Goal: Transaction & Acquisition: Purchase product/service

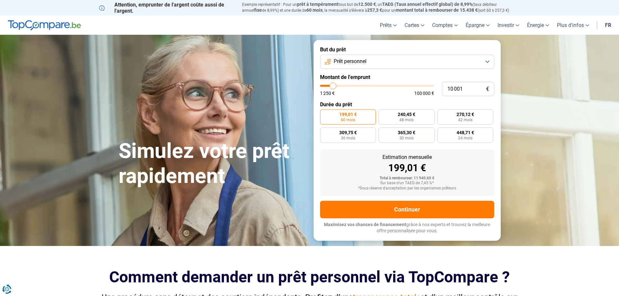
type input "70 000"
type input "70000"
click at [398, 85] on input "range" at bounding box center [377, 86] width 114 height 2
radio input "false"
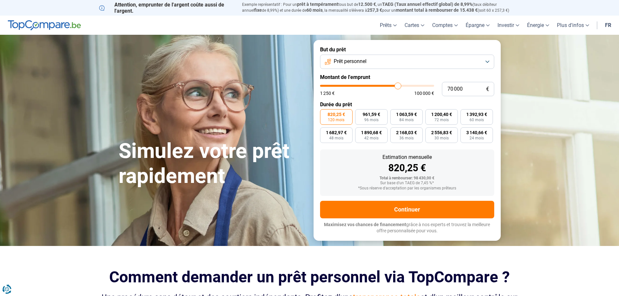
type input "56 250"
type input "56250"
click at [383, 86] on input "range" at bounding box center [377, 86] width 114 height 2
type input "44 500"
type input "44500"
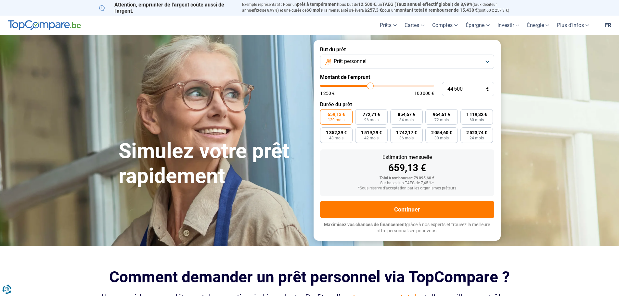
click at [370, 86] on input "range" at bounding box center [377, 86] width 114 height 2
type input "48 250"
type input "48250"
click at [374, 85] on input "range" at bounding box center [377, 86] width 114 height 2
type input "52 750"
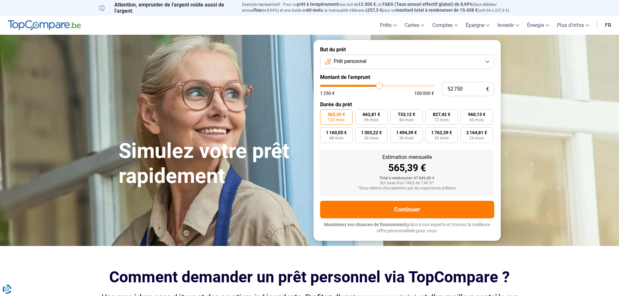
type input "52750"
click at [379, 85] on input "range" at bounding box center [377, 86] width 114 height 2
click at [462, 87] on input "52 750" at bounding box center [468, 89] width 52 height 14
type input "5 275"
type input "5250"
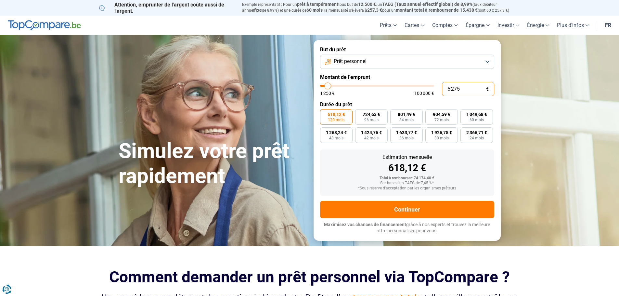
type input "527"
type input "1250"
type input "52"
type input "1250"
type input "5"
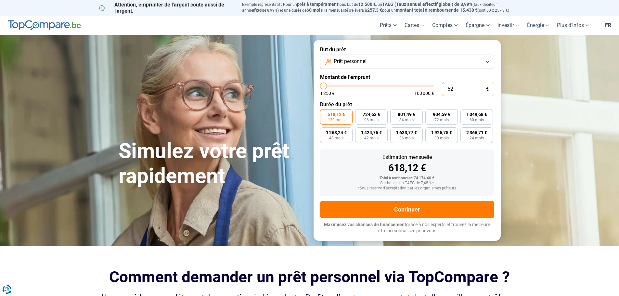
type input "1250"
type input "1 250"
type input "1250"
radio input "true"
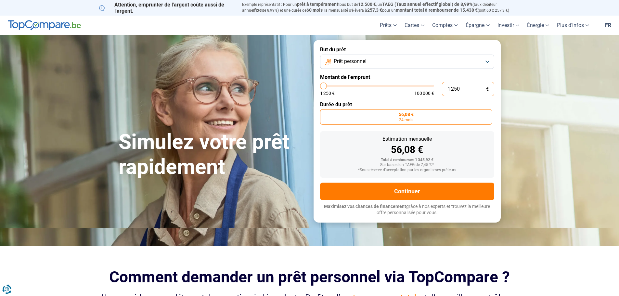
type input "56 000"
type input "56000"
radio input "false"
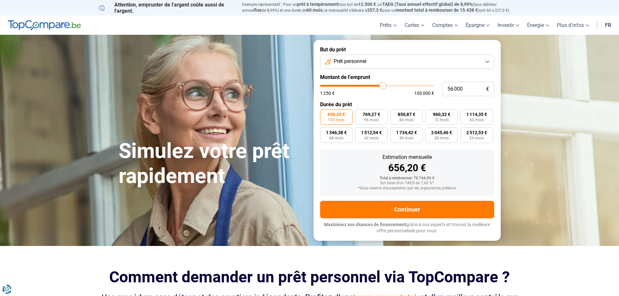
type input "56000"
click at [383, 86] on input "range" at bounding box center [377, 86] width 114 height 2
type input "50 250"
type input "50250"
click at [376, 85] on input "range" at bounding box center [377, 86] width 114 height 2
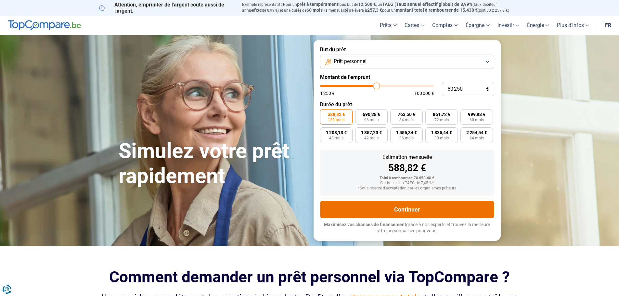
click at [419, 208] on button "Continuer" at bounding box center [407, 210] width 174 height 18
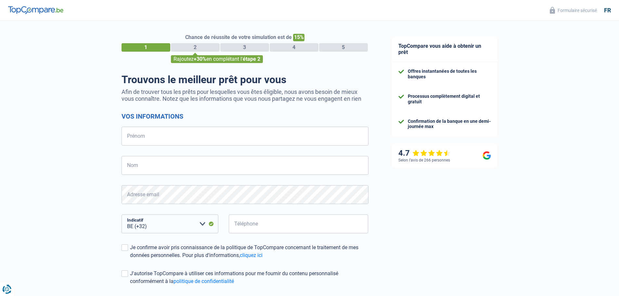
select select "32"
click at [180, 135] on input "Prénom" at bounding box center [244, 136] width 247 height 19
type input "Geerolf"
type input "Jacques"
type input "471270401"
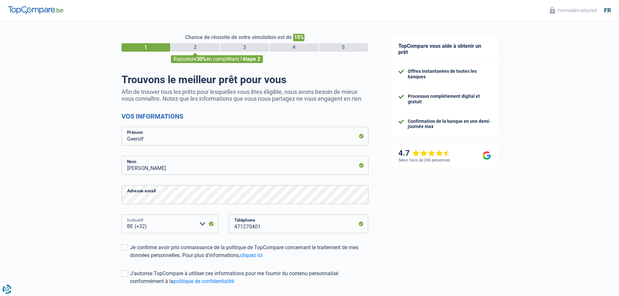
click at [151, 225] on select "BE (+32) LU (+352) Veuillez sélectionner une option" at bounding box center [169, 223] width 97 height 19
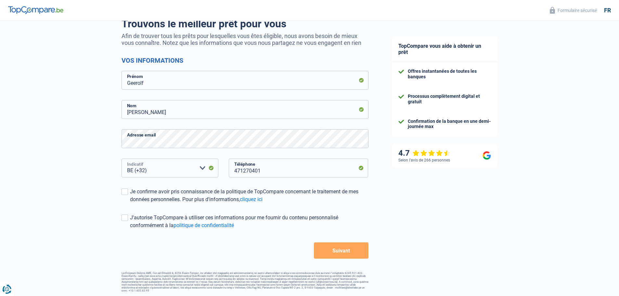
scroll to position [57, 0]
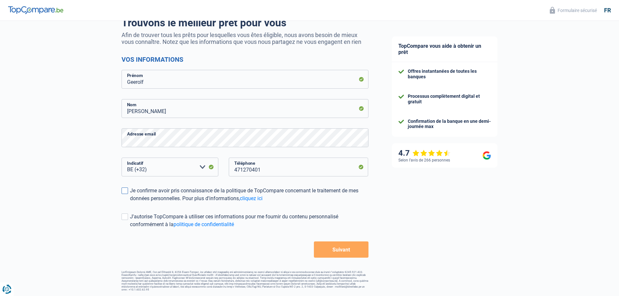
click at [123, 192] on span at bounding box center [124, 190] width 6 height 6
click at [130, 202] on input "Je confirme avoir pris connaissance de la politique de TopCompare concernant le…" at bounding box center [130, 202] width 0 height 0
click at [125, 217] on span at bounding box center [124, 216] width 6 height 6
click at [130, 228] on input "J'autorise TopCompare à utiliser ces informations pour me fournir du contenu pe…" at bounding box center [130, 228] width 0 height 0
click at [345, 249] on button "Suivant" at bounding box center [341, 249] width 54 height 16
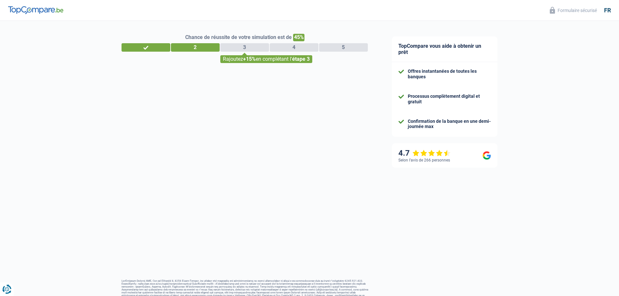
select select "32"
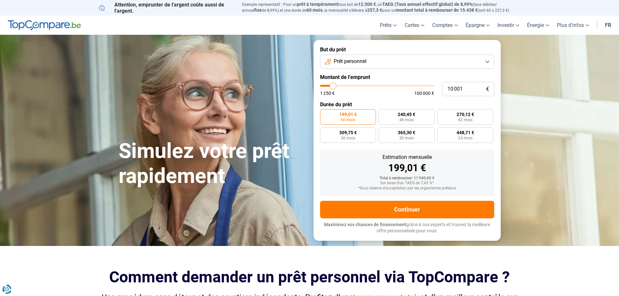
type input "48 000"
type input "48000"
click at [374, 86] on input "range" at bounding box center [377, 86] width 114 height 2
radio input "false"
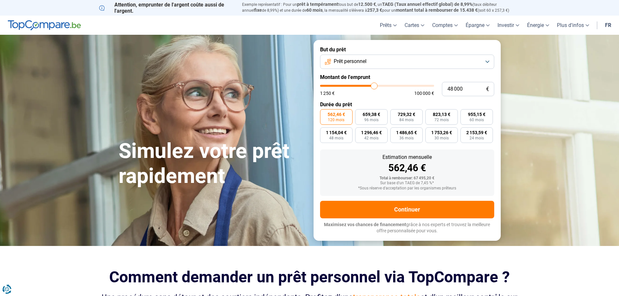
type input "51 750"
type input "51750"
click at [378, 86] on input "range" at bounding box center [377, 86] width 114 height 2
click at [377, 86] on input "range" at bounding box center [377, 86] width 114 height 2
click at [374, 86] on input "range" at bounding box center [377, 86] width 114 height 2
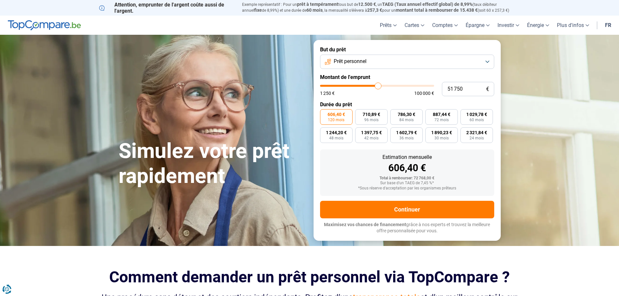
type input "47 250"
type input "47250"
click at [373, 86] on input "range" at bounding box center [377, 86] width 114 height 2
click at [374, 86] on input "range" at bounding box center [377, 86] width 114 height 2
click at [376, 86] on input "range" at bounding box center [377, 86] width 114 height 2
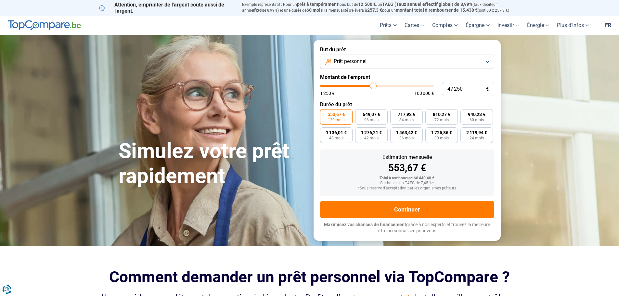
type input "46 000"
type input "46000"
type input "46 500"
type input "46500"
type input "47 000"
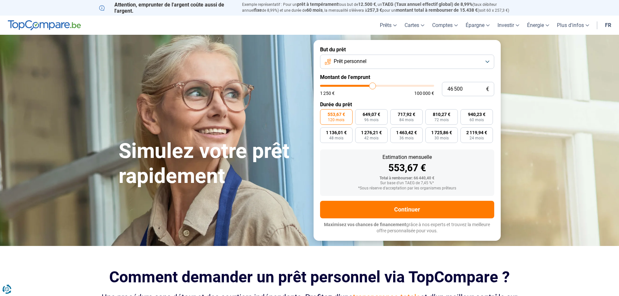
type input "47000"
type input "47 250"
type input "47250"
type input "47 500"
type input "47500"
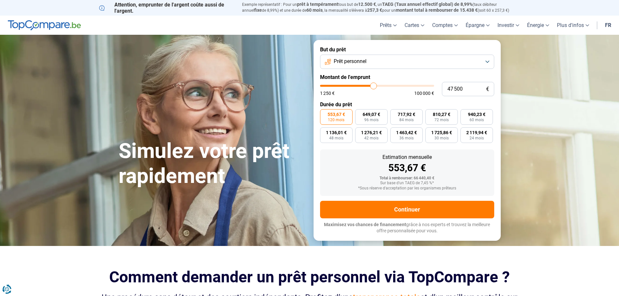
type input "48 000"
type input "48000"
type input "48 250"
type input "48250"
type input "48 500"
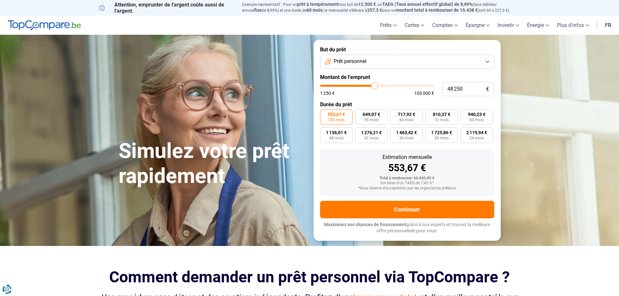
type input "48500"
type input "48 750"
type input "48750"
type input "49 750"
type input "49750"
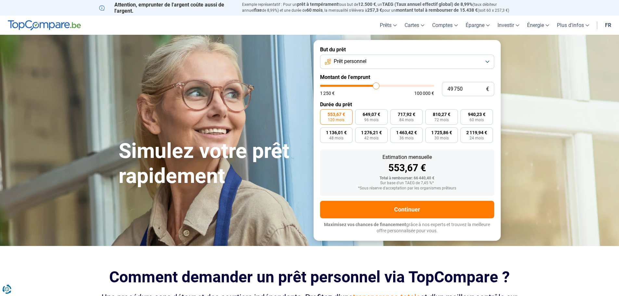
type input "50 500"
type input "50500"
type input "51 000"
type input "51000"
type input "51 250"
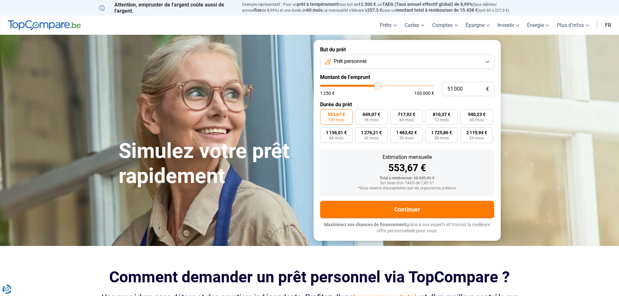
type input "51250"
type input "51 500"
type input "51500"
type input "51 250"
type input "51250"
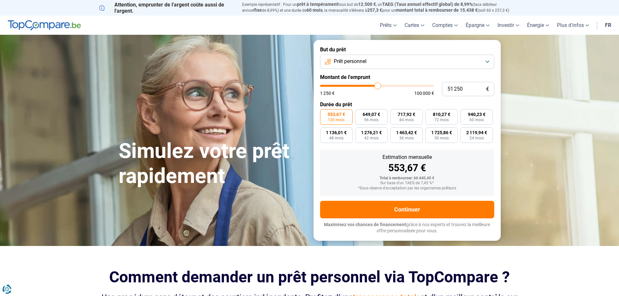
type input "51 000"
type input "51000"
type input "50 500"
type input "50500"
type input "50 250"
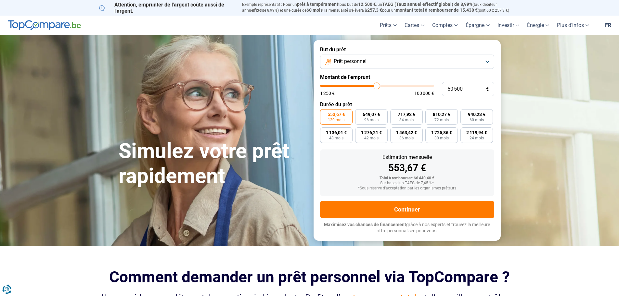
type input "50250"
type input "50 000"
drag, startPoint x: 371, startPoint y: 86, endPoint x: 376, endPoint y: 86, distance: 4.6
type input "50000"
click at [376, 86] on input "range" at bounding box center [377, 86] width 114 height 2
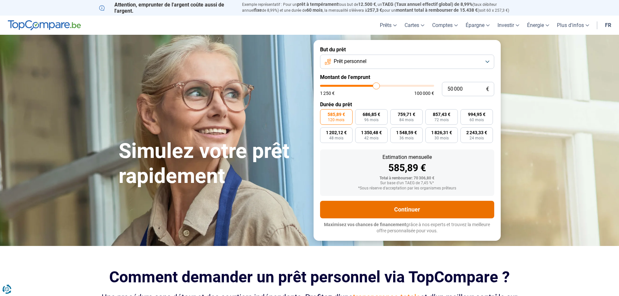
click at [421, 208] on button "Continuer" at bounding box center [407, 210] width 174 height 18
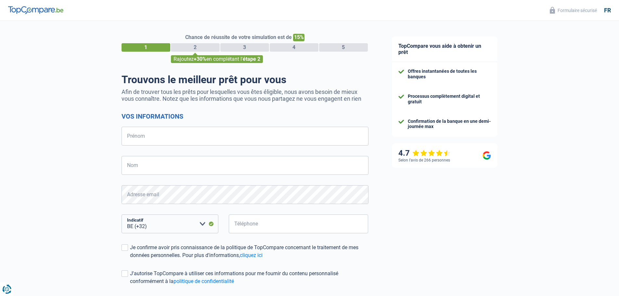
select select "32"
click at [164, 140] on input "Prénom" at bounding box center [244, 136] width 247 height 19
type input "Geerolf"
type input "[PERSON_NAME]"
type input "471270401"
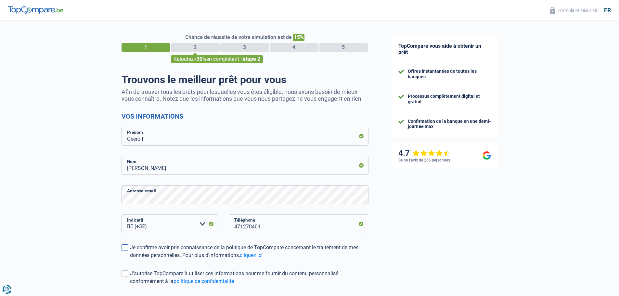
click at [125, 248] on span at bounding box center [124, 247] width 6 height 6
click at [130, 259] on input "Je confirme avoir pris connaissance de la politique de TopCompare concernant le…" at bounding box center [130, 259] width 0 height 0
click at [121, 275] on span at bounding box center [124, 273] width 6 height 6
click at [130, 285] on input "J'autorise TopCompare à utiliser ces informations pour me fournir du contenu pe…" at bounding box center [130, 285] width 0 height 0
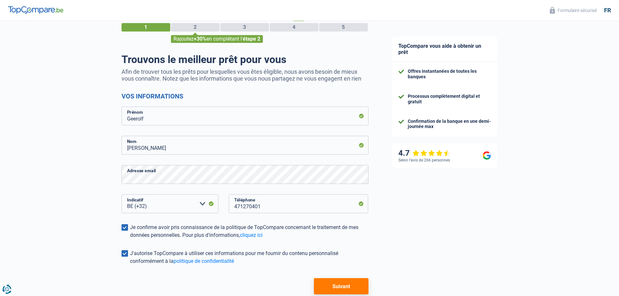
scroll to position [57, 0]
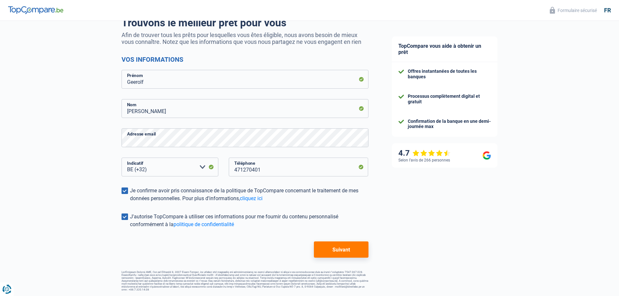
click at [353, 245] on button "Suivant" at bounding box center [341, 249] width 54 height 16
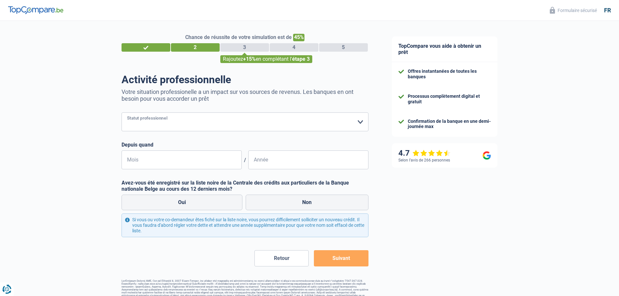
click at [360, 123] on select "Ouvrier Employé privé Employé public Invalide Indépendant Pensionné Chômeur Mut…" at bounding box center [244, 121] width 247 height 19
select select "retired"
click at [121, 113] on select "Ouvrier Employé privé Employé public Invalide Indépendant Pensionné Chômeur Mut…" at bounding box center [244, 121] width 247 height 19
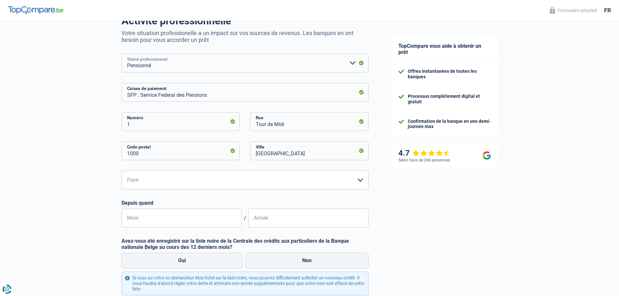
scroll to position [65, 0]
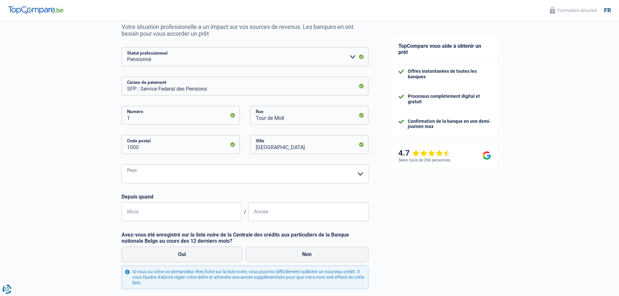
click at [360, 174] on select "Belgique Luxembourg Veuillez sélectionner une option" at bounding box center [244, 173] width 247 height 19
select select "BE"
click at [121, 165] on select "Belgique Luxembourg Veuillez sélectionner une option" at bounding box center [244, 173] width 247 height 19
click at [134, 212] on input "Mois" at bounding box center [181, 211] width 120 height 19
click at [140, 212] on input "Mois" at bounding box center [181, 211] width 120 height 19
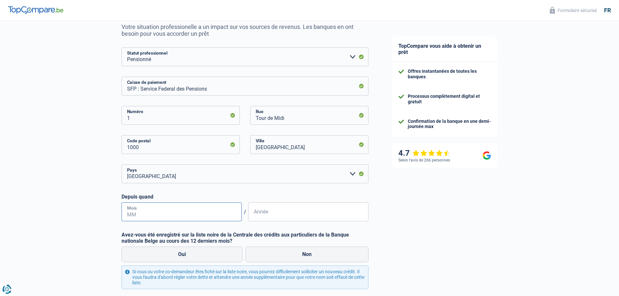
click at [130, 215] on input "Mois" at bounding box center [181, 211] width 120 height 19
type input "02"
type input "2021"
click at [289, 252] on label "Non" at bounding box center [306, 254] width 123 height 16
click at [289, 252] on input "Non" at bounding box center [306, 254] width 123 height 16
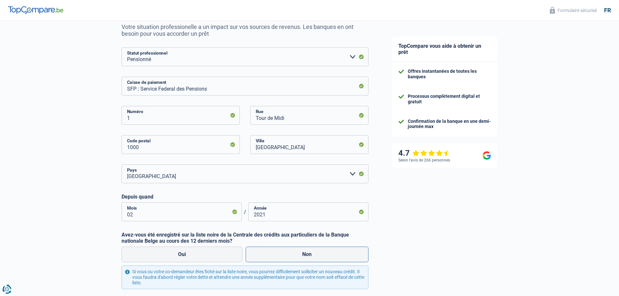
radio input "true"
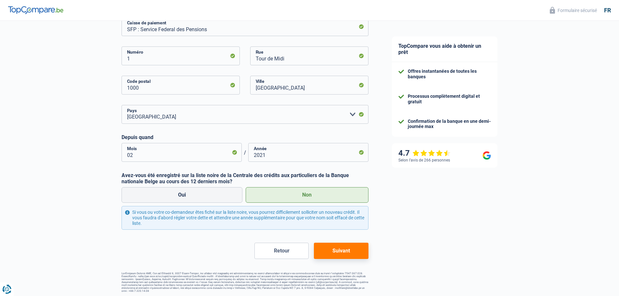
scroll to position [126, 0]
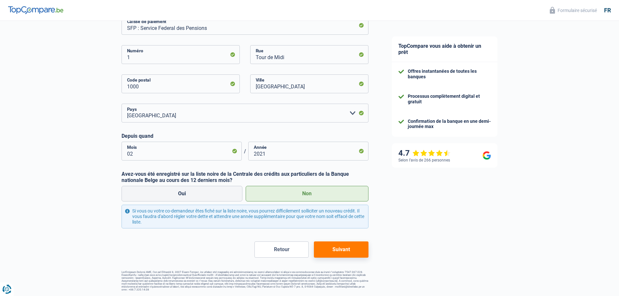
click at [335, 251] on button "Suivant" at bounding box center [341, 249] width 54 height 16
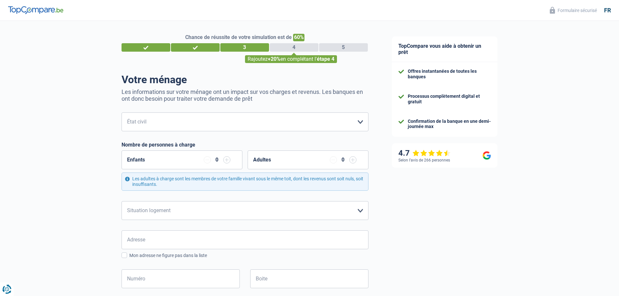
click at [218, 161] on div "0" at bounding box center [217, 159] width 6 height 5
click at [225, 160] on input "button" at bounding box center [226, 159] width 7 height 7
click at [358, 126] on select "Célibataire Marié(e) Cohabitant(e) légal(e) Divorcé(e) Veuf(ve) Séparé (de fait…" at bounding box center [244, 121] width 247 height 19
select select "married"
click at [121, 113] on select "Célibataire Marié(e) Cohabitant(e) légal(e) Divorcé(e) Veuf(ve) Séparé (de fait…" at bounding box center [244, 121] width 247 height 19
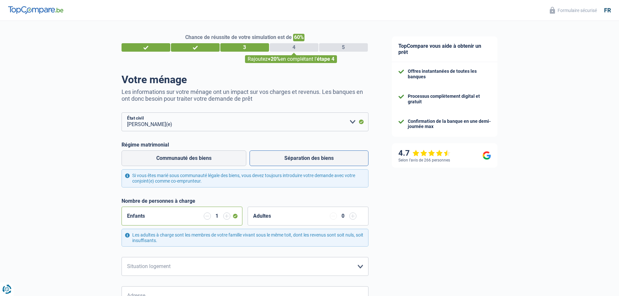
click at [337, 158] on label "Séparation des biens" at bounding box center [308, 158] width 119 height 16
click at [337, 158] on input "Séparation des biens" at bounding box center [308, 158] width 119 height 16
radio input "true"
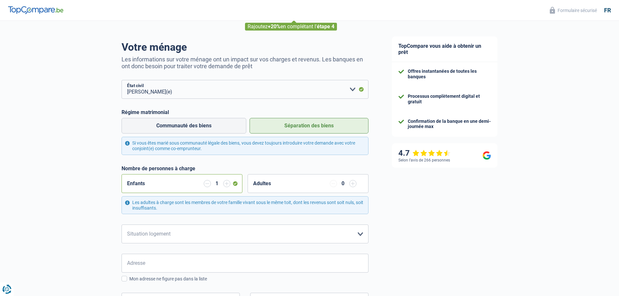
click at [353, 182] on input "button" at bounding box center [352, 183] width 7 height 7
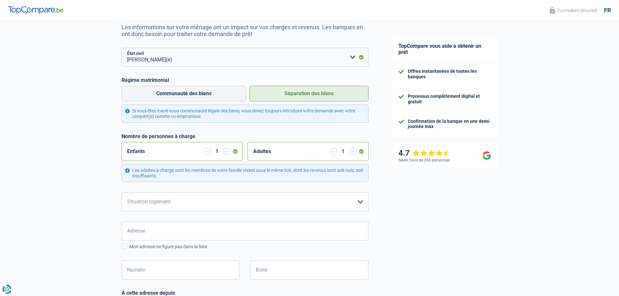
scroll to position [65, 0]
click at [360, 202] on select "Locataire Propriétaire avec prêt hypothécaire Propriétaire sans prêt hypothécai…" at bounding box center [244, 201] width 247 height 19
select select "ownerWithoutMortgage"
click at [121, 193] on select "Locataire Propriétaire avec prêt hypothécaire Propriétaire sans prêt hypothécai…" at bounding box center [244, 201] width 247 height 19
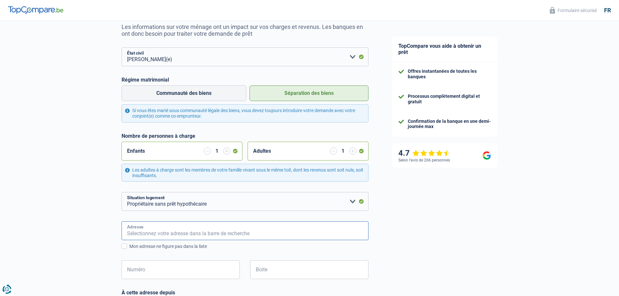
click at [187, 233] on input "Adresse" at bounding box center [244, 230] width 247 height 19
type input "Sentier Des Bourdons"
type input "Belgique"
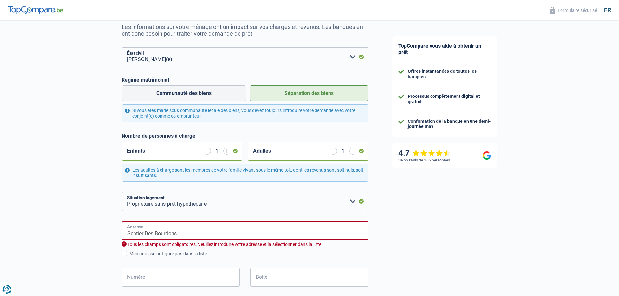
type input "Belgique"
click at [124, 253] on span at bounding box center [124, 254] width 6 height 6
click at [129, 257] on input "Mon adresse ne figure pas dans la liste" at bounding box center [129, 257] width 0 height 0
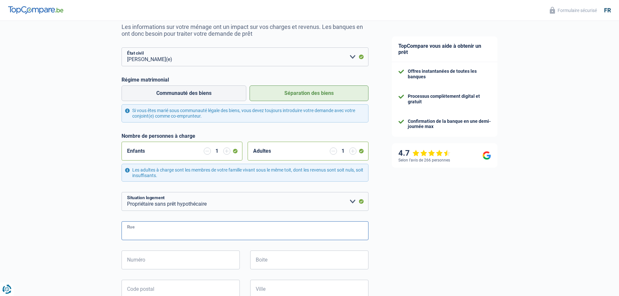
click at [153, 228] on input "Rue" at bounding box center [244, 230] width 247 height 19
type input "Sentier Des Bourdons"
type input "28"
type input "7100"
type input "La Louvière"
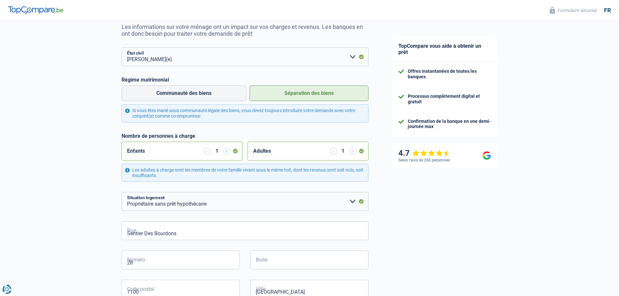
type input "La Louvière"
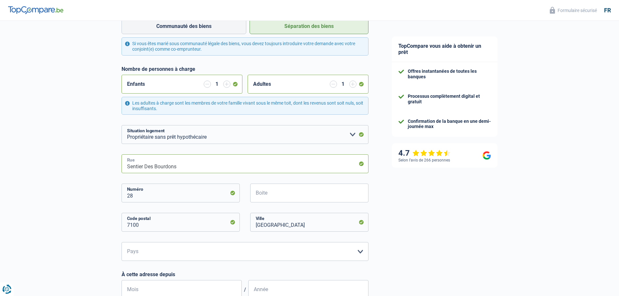
scroll to position [130, 0]
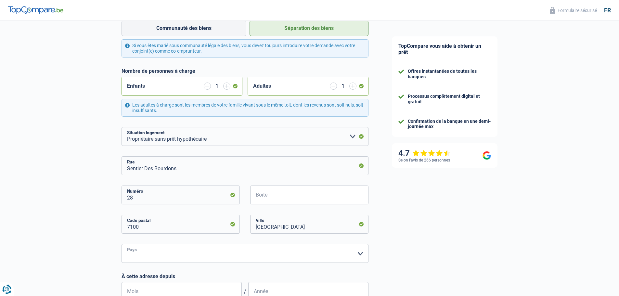
click at [360, 254] on select "Belgique Luxembourg Veuillez sélectionner une option" at bounding box center [244, 253] width 247 height 19
select select "BE"
click at [121, 245] on select "Belgique Luxembourg Veuillez sélectionner une option" at bounding box center [244, 253] width 247 height 19
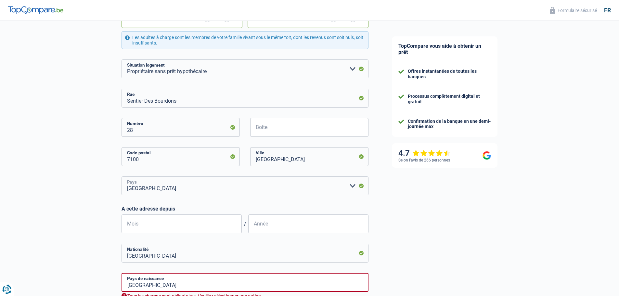
scroll to position [227, 0]
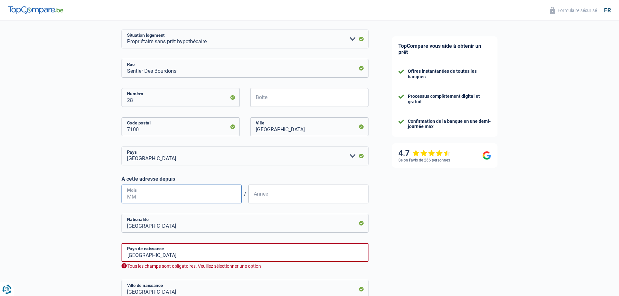
click at [140, 193] on input "Mois" at bounding box center [181, 193] width 120 height 19
type input "02"
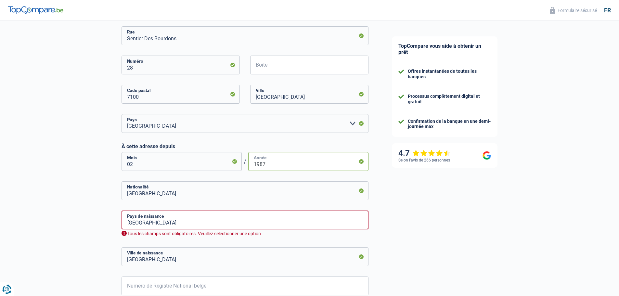
type input "1987"
click at [166, 220] on input "Belgique" at bounding box center [244, 219] width 247 height 19
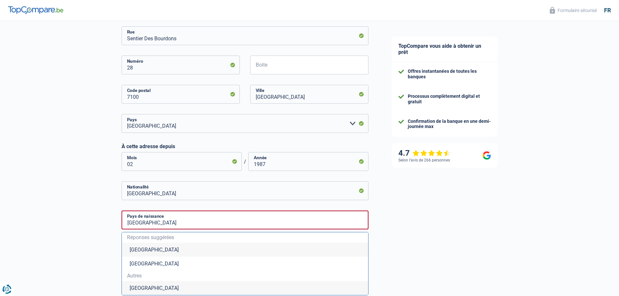
click at [139, 251] on li "Belgique" at bounding box center [245, 250] width 246 height 14
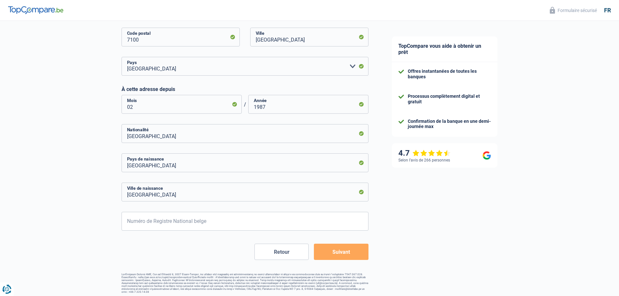
scroll to position [319, 0]
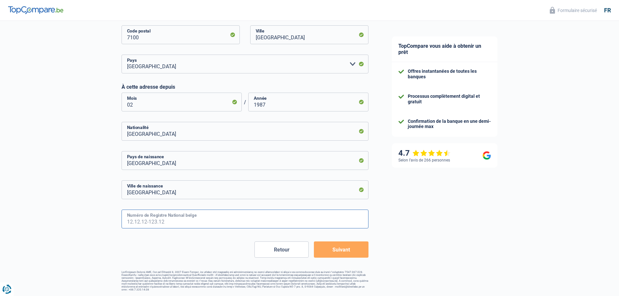
click at [144, 222] on input "Numéro de Registre National belge" at bounding box center [244, 218] width 247 height 19
type input "56.01.15-085.66"
click at [332, 253] on button "Suivant" at bounding box center [341, 249] width 54 height 16
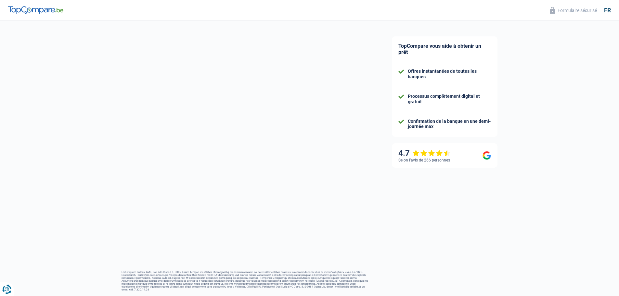
select select "familyAllowances"
select select "pension"
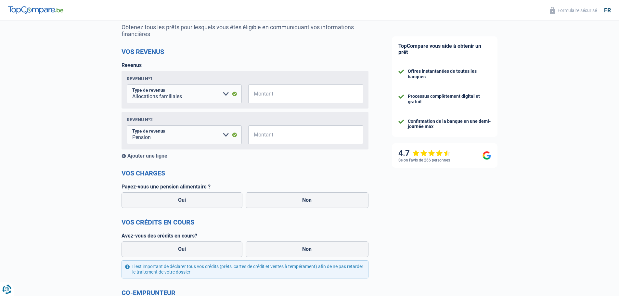
scroll to position [65, 0]
click at [275, 94] on input "Montant" at bounding box center [309, 93] width 107 height 19
type input "450"
click at [267, 137] on input "Montant" at bounding box center [309, 134] width 107 height 19
type input "1.400"
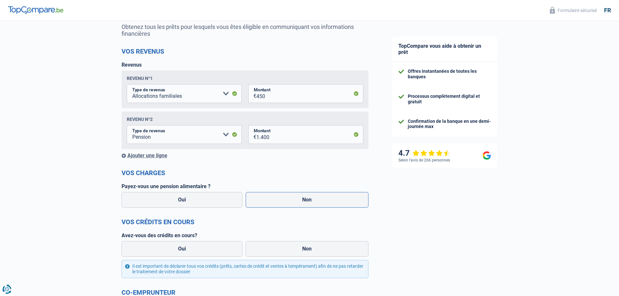
click at [298, 202] on label "Non" at bounding box center [306, 200] width 123 height 16
click at [298, 202] on input "Non" at bounding box center [306, 200] width 123 height 16
radio input "true"
click at [219, 251] on label "Oui" at bounding box center [181, 249] width 121 height 16
click at [219, 251] on input "Oui" at bounding box center [181, 249] width 121 height 16
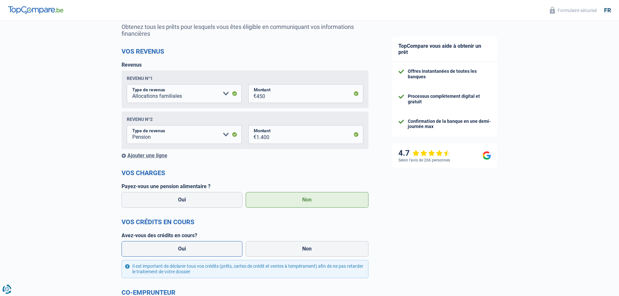
radio input "true"
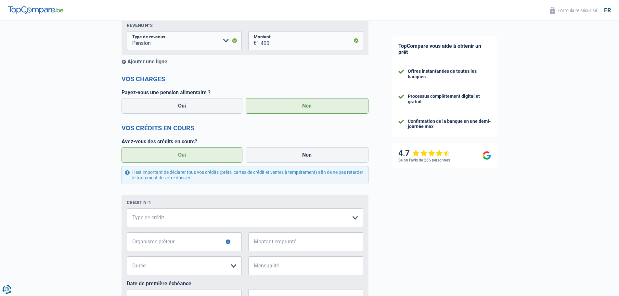
scroll to position [195, 0]
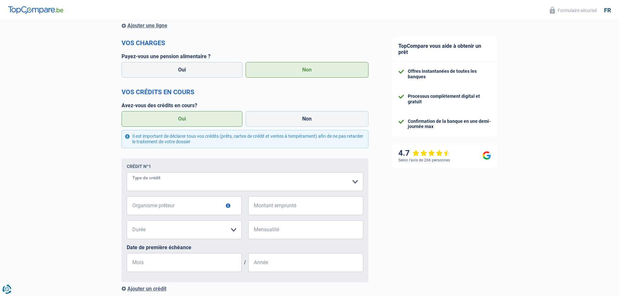
click at [355, 182] on select "Carte ou ouverture de crédit Prêt hypothécaire Vente à tempérament Prêt à tempé…" at bounding box center [245, 181] width 236 height 19
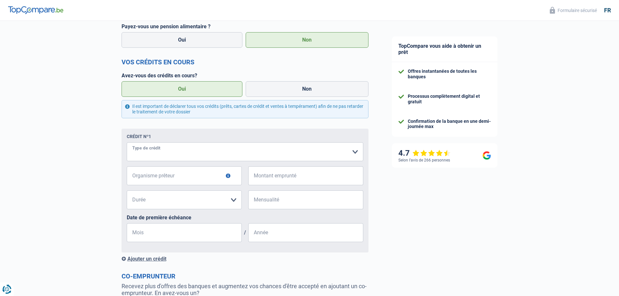
scroll to position [227, 0]
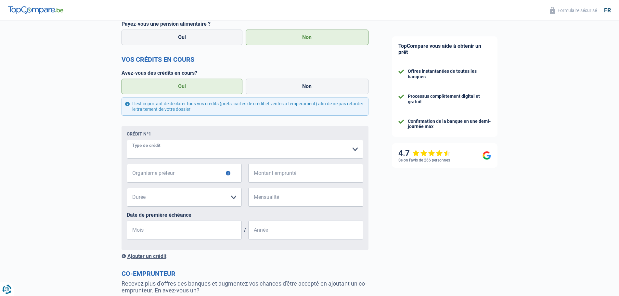
click at [355, 152] on select "Carte ou ouverture de crédit Prêt hypothécaire Vente à tempérament Prêt à tempé…" at bounding box center [245, 149] width 236 height 19
select select "creditConsolidation"
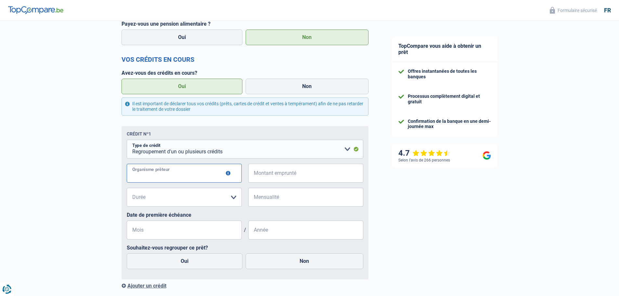
click at [210, 177] on input "Organisme prêteur" at bounding box center [184, 173] width 115 height 19
type input "cofidis"
click at [235, 199] on select "12 mois 18 mois 24 mois Veuillez sélectionner une option" at bounding box center [184, 197] width 115 height 19
click at [172, 193] on select "12 mois 18 mois 24 mois Veuillez sélectionner une option" at bounding box center [184, 197] width 115 height 19
click at [147, 195] on select "12 mois 18 mois 24 mois Veuillez sélectionner une option" at bounding box center [184, 197] width 115 height 19
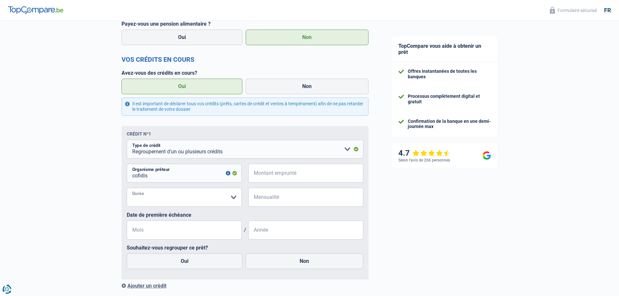
select select "12"
click at [233, 200] on select "12 mois 18 mois 24 mois Veuillez sélectionner une option" at bounding box center [184, 197] width 115 height 19
click at [235, 199] on select "12 mois 18 mois 24 mois Veuillez sélectionner une option" at bounding box center [184, 197] width 115 height 19
click at [139, 200] on select "12 mois 18 mois 24 mois Veuillez sélectionner une option" at bounding box center [184, 197] width 115 height 19
click at [189, 264] on label "Oui" at bounding box center [185, 261] width 116 height 16
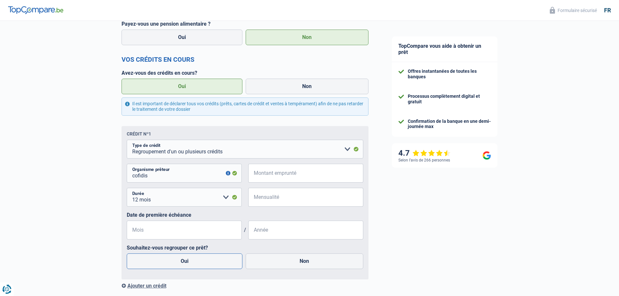
click at [189, 264] on input "Oui" at bounding box center [185, 261] width 116 height 16
radio input "true"
click at [144, 232] on input "Mois" at bounding box center [184, 229] width 115 height 19
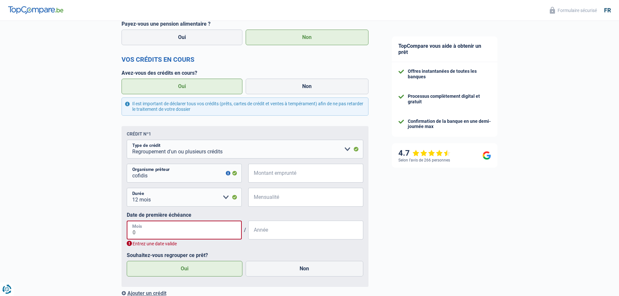
type input "07"
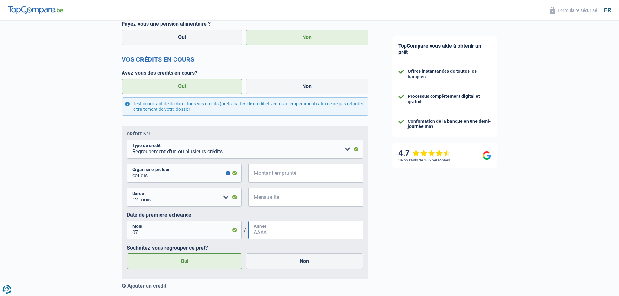
click at [270, 233] on input "Année" at bounding box center [305, 229] width 115 height 19
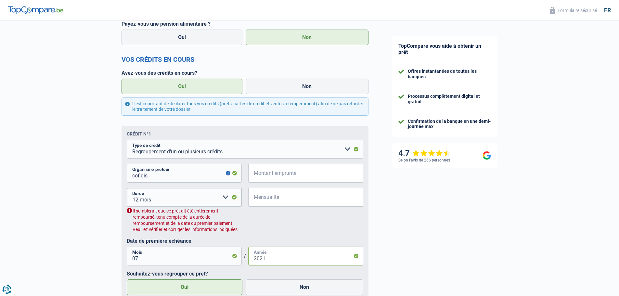
type input "2021"
click at [225, 200] on select "12 mois 18 mois 24 mois Veuillez sélectionner une option" at bounding box center [184, 197] width 115 height 19
click at [155, 199] on select "12 mois 18 mois 24 mois Veuillez sélectionner une option" at bounding box center [184, 197] width 115 height 19
click at [151, 201] on select "12 mois 18 mois 24 mois Veuillez sélectionner une option" at bounding box center [184, 197] width 115 height 19
click at [224, 200] on select "12 mois 18 mois 24 mois Veuillez sélectionner une option" at bounding box center [184, 197] width 115 height 19
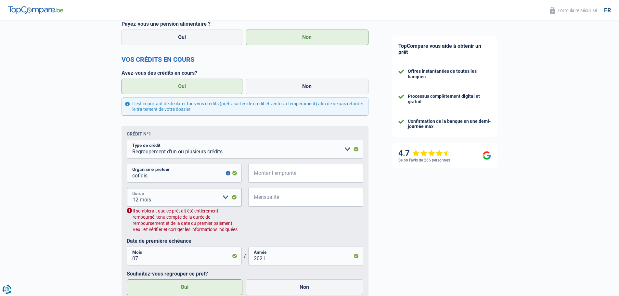
click at [136, 201] on select "12 mois 18 mois 24 mois Veuillez sélectionner une option" at bounding box center [184, 197] width 115 height 19
click at [150, 201] on select "12 mois 18 mois 24 mois Veuillez sélectionner une option" at bounding box center [184, 197] width 115 height 19
click at [236, 198] on select "12 mois 18 mois 24 mois Veuillez sélectionner une option" at bounding box center [184, 197] width 115 height 19
select select "24"
click at [127, 189] on select "12 mois 18 mois 24 mois Veuillez sélectionner une option" at bounding box center [184, 197] width 115 height 19
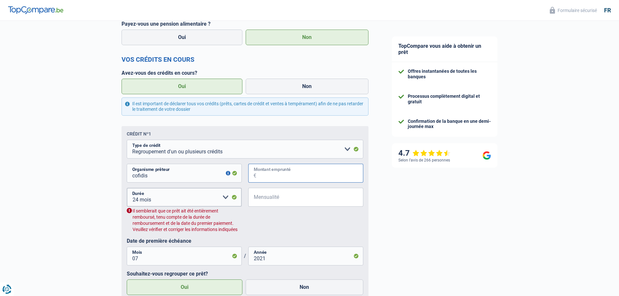
click at [284, 177] on input "Montant emprunté" at bounding box center [309, 173] width 107 height 19
type input "4"
select select
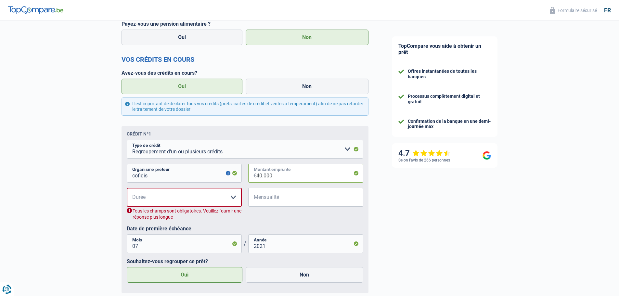
type input "40.000"
click at [260, 199] on input "Mensualité" at bounding box center [309, 197] width 107 height 19
type input "480"
click at [233, 197] on select "12 mois 18 mois 24 mois 30 mois 36 mois 42 mois 48 mois 60 mois 72 mois 84 mois…" at bounding box center [184, 197] width 115 height 19
select select "120"
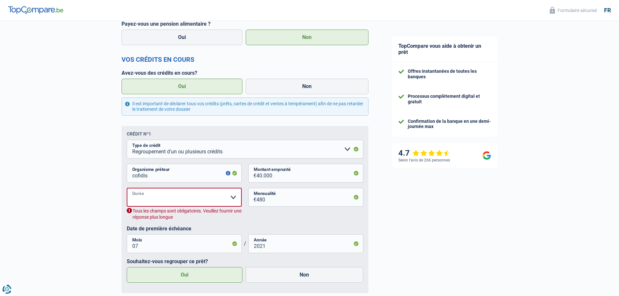
click at [127, 189] on select "12 mois 18 mois 24 mois 30 mois 36 mois 42 mois 48 mois 60 mois 72 mois 84 mois…" at bounding box center [184, 197] width 115 height 19
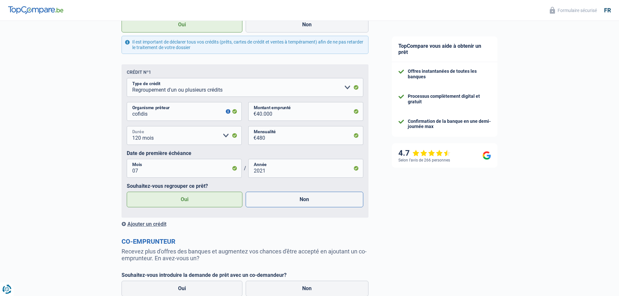
scroll to position [325, 0]
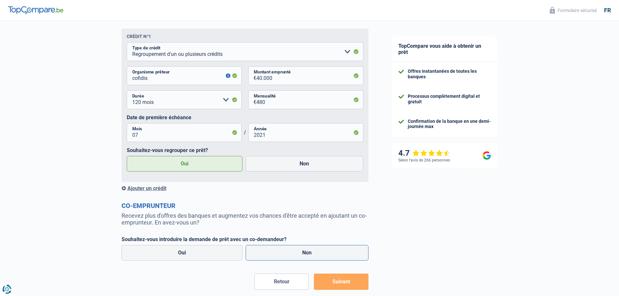
click at [302, 256] on label "Non" at bounding box center [306, 253] width 123 height 16
click at [302, 256] on input "Non" at bounding box center [306, 253] width 123 height 16
radio input "true"
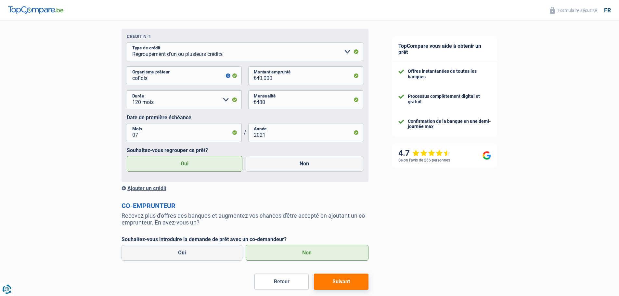
click at [339, 282] on button "Suivant" at bounding box center [341, 281] width 54 height 16
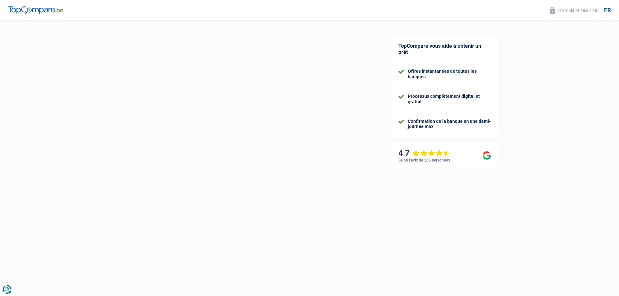
select select "refinancing"
select select "120"
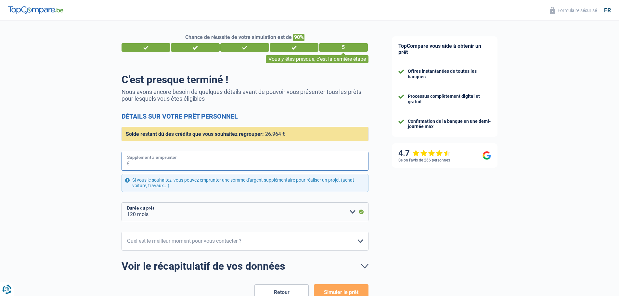
click at [198, 164] on input "Supplément à emprunter" at bounding box center [249, 161] width 239 height 19
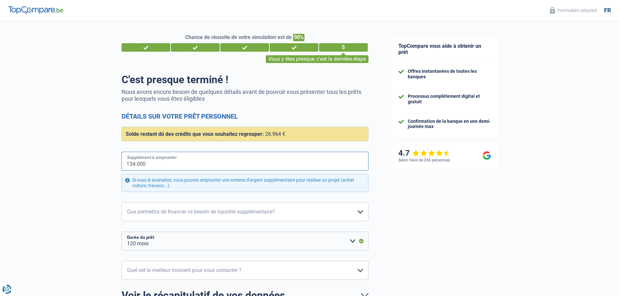
type input "34.000"
click at [190, 214] on select "Confort maison: meubles, textile, peinture, électroménager, outillage non-profe…" at bounding box center [244, 211] width 247 height 19
select select "other"
click at [121, 203] on select "Confort maison: meubles, textile, peinture, électroménager, outillage non-profe…" at bounding box center [244, 211] width 247 height 19
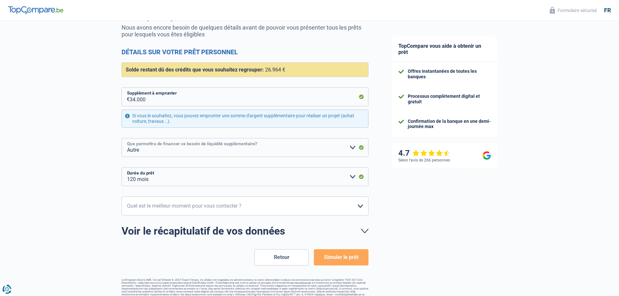
scroll to position [65, 0]
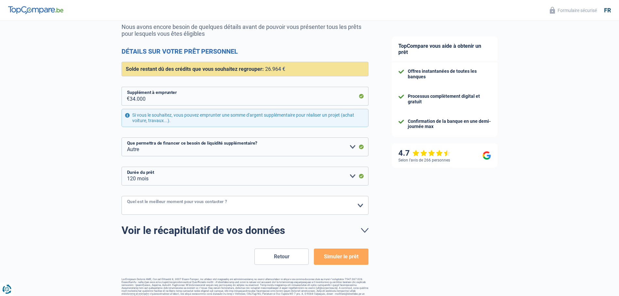
click at [362, 206] on select "10h-12h 12h-14h 14h-16h 16h-18h Veuillez sélectionner une option" at bounding box center [244, 205] width 247 height 19
select select "12-14"
click at [121, 196] on select "10h-12h 12h-14h 14h-16h 16h-18h Veuillez sélectionner une option" at bounding box center [244, 205] width 247 height 19
click at [332, 259] on button "Simuler le prêt" at bounding box center [341, 256] width 54 height 16
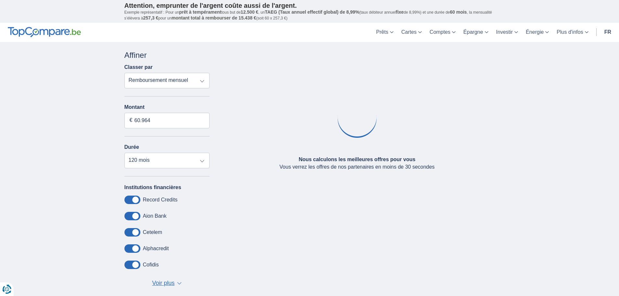
type input "59.000"
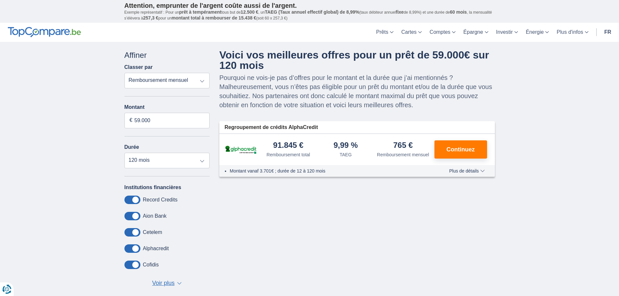
click at [480, 170] on span "Plus de détails" at bounding box center [466, 171] width 35 height 5
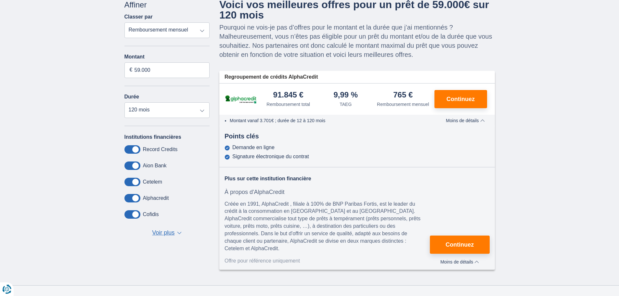
scroll to position [65, 0]
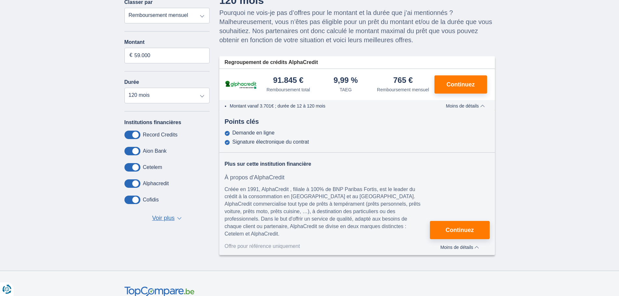
click at [476, 248] on span "Moins de détails" at bounding box center [459, 247] width 39 height 5
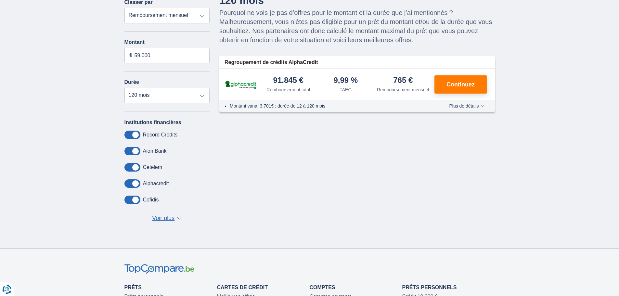
click at [179, 218] on span "▼" at bounding box center [179, 218] width 5 height 3
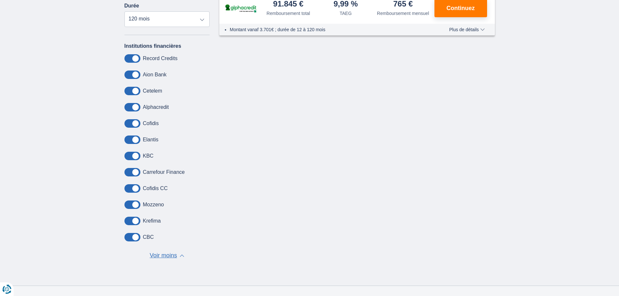
scroll to position [162, 0]
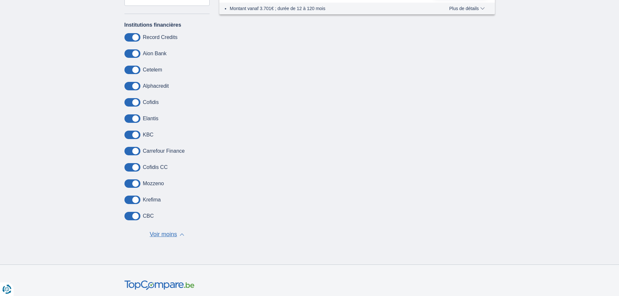
click at [135, 150] on span at bounding box center [132, 151] width 16 height 8
click at [0, 0] on input "checkbox" at bounding box center [0, 0] width 0 height 0
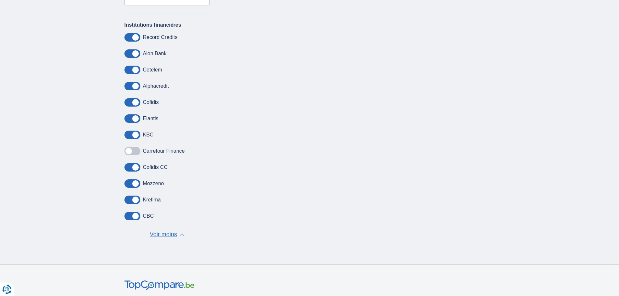
drag, startPoint x: 130, startPoint y: 150, endPoint x: 139, endPoint y: 152, distance: 8.6
click at [139, 152] on span at bounding box center [132, 151] width 16 height 8
click at [0, 0] on input "checkbox" at bounding box center [0, 0] width 0 height 0
click at [139, 152] on span at bounding box center [132, 151] width 16 height 8
click at [0, 0] on input "checkbox" at bounding box center [0, 0] width 0 height 0
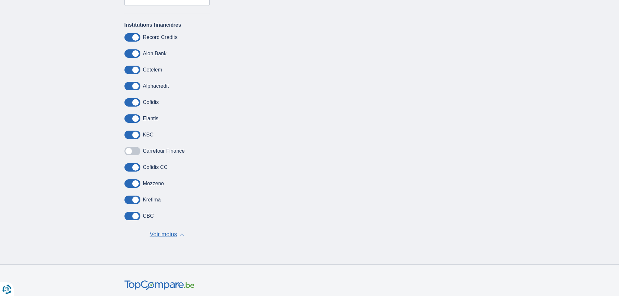
click at [140, 152] on span at bounding box center [132, 151] width 16 height 8
click at [0, 0] on input "checkbox" at bounding box center [0, 0] width 0 height 0
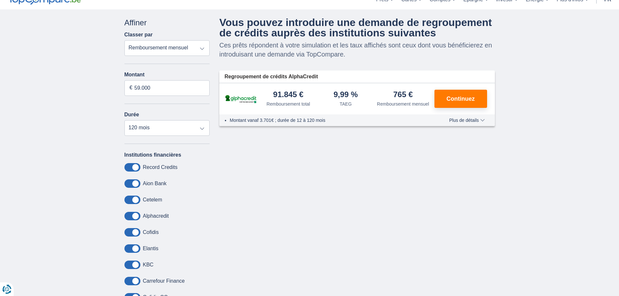
scroll to position [0, 0]
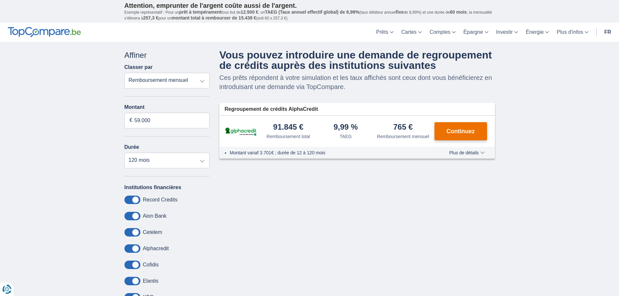
click at [465, 131] on span "Continuez" at bounding box center [460, 131] width 28 height 6
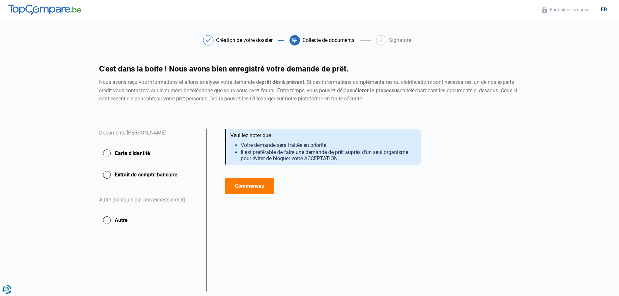
click at [261, 186] on button "Commencez" at bounding box center [249, 186] width 49 height 16
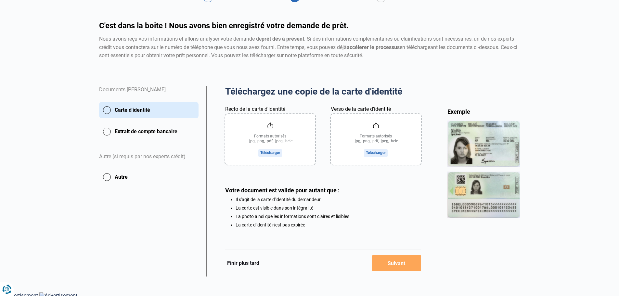
scroll to position [47, 0]
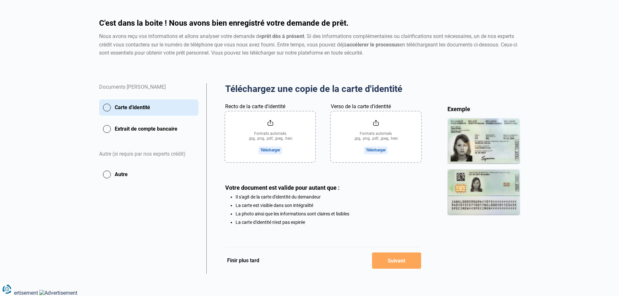
click at [250, 260] on button "Finir plus tard" at bounding box center [243, 260] width 36 height 8
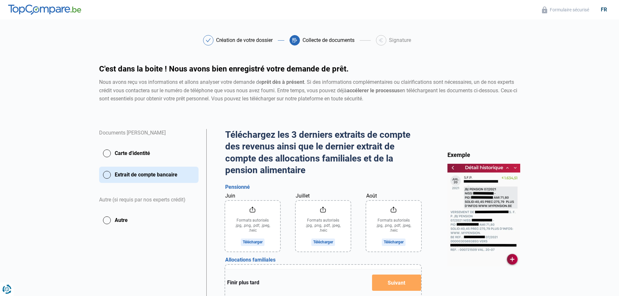
click at [110, 154] on button "Carte d'identité" at bounding box center [148, 153] width 99 height 16
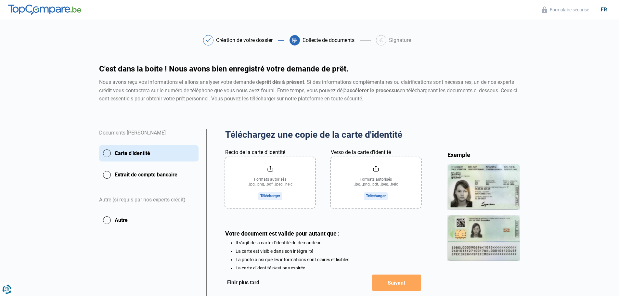
click at [107, 176] on button "Extrait de compte bancaire" at bounding box center [148, 175] width 99 height 16
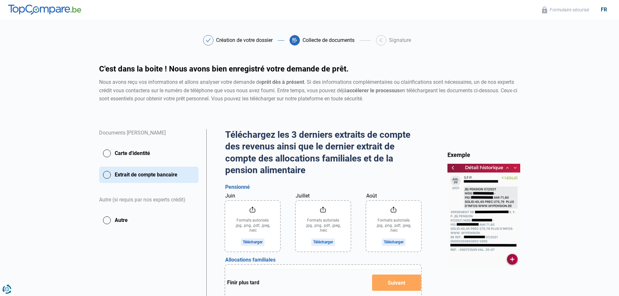
click at [107, 220] on button "Autre" at bounding box center [148, 220] width 99 height 16
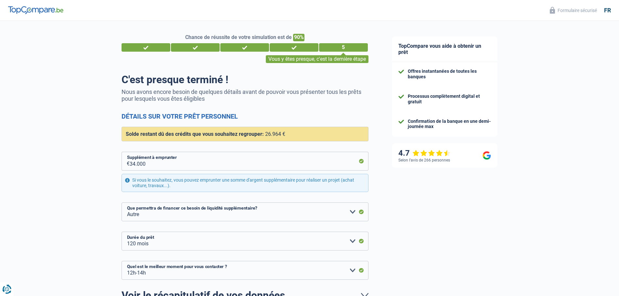
select select "refinancing"
select select "other"
select select "120"
select select "12-14"
